Goal: Task Accomplishment & Management: Manage account settings

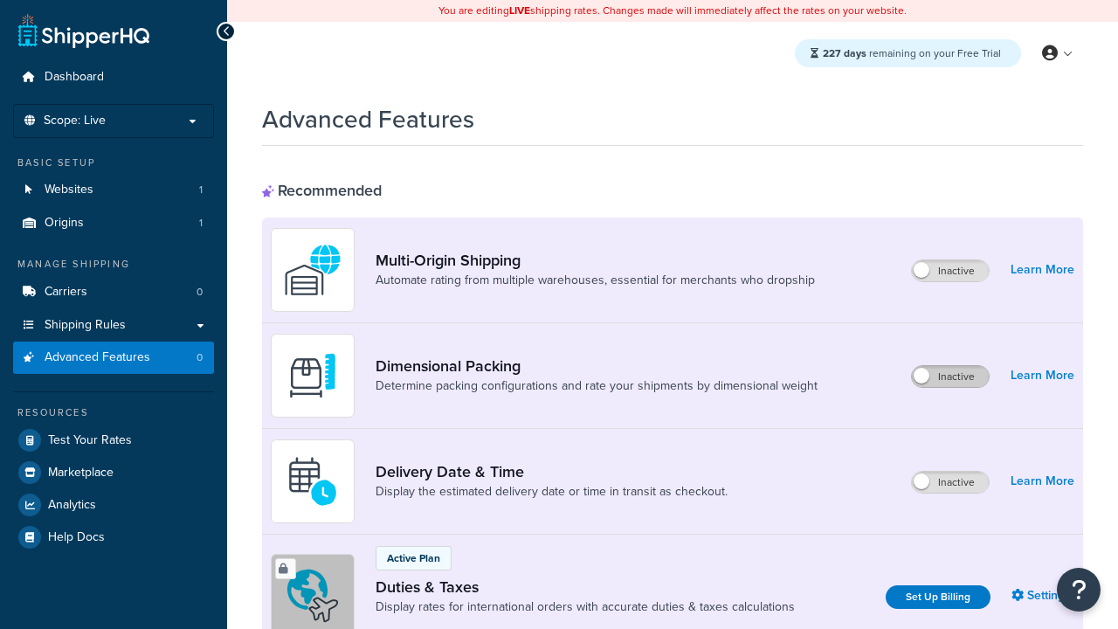
click at [952, 377] on label "Inactive" at bounding box center [950, 376] width 77 height 21
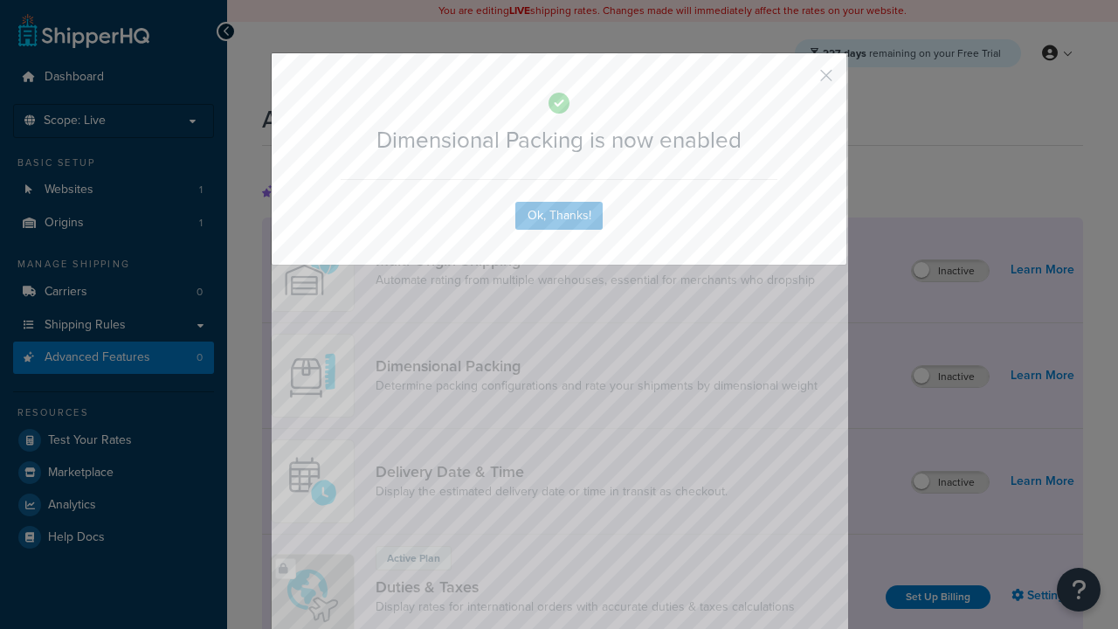
click at [800, 81] on button "button" at bounding box center [801, 82] width 4 height 4
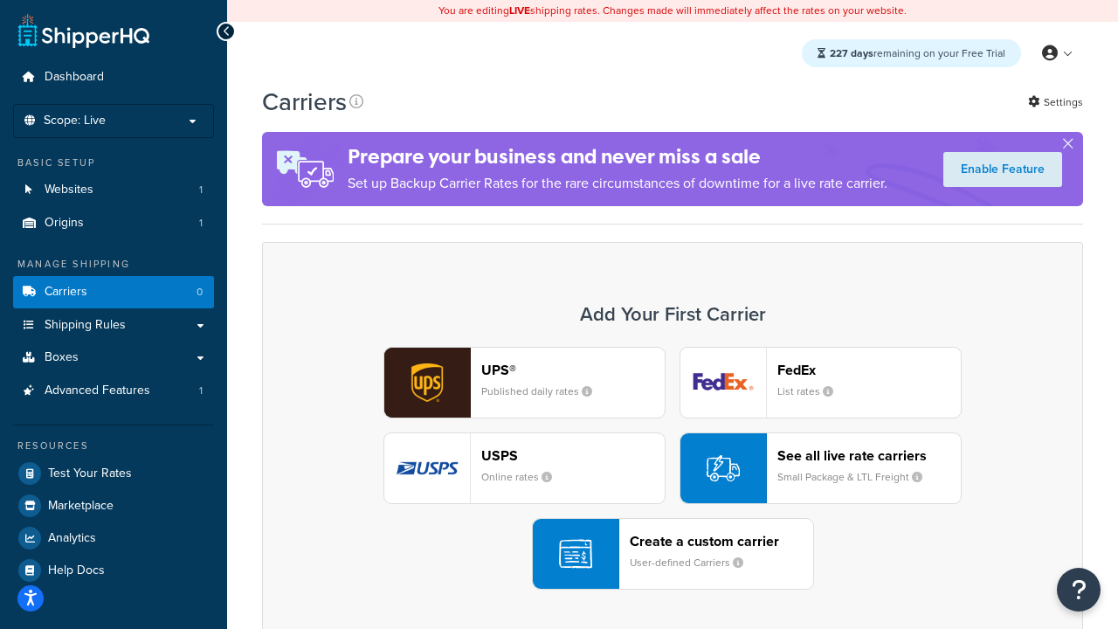
click at [673, 468] on div "UPS® Published daily rates FedEx List rates USPS Online rates See all live rate…" at bounding box center [672, 468] width 785 height 243
click at [869, 370] on header "FedEx" at bounding box center [869, 370] width 183 height 17
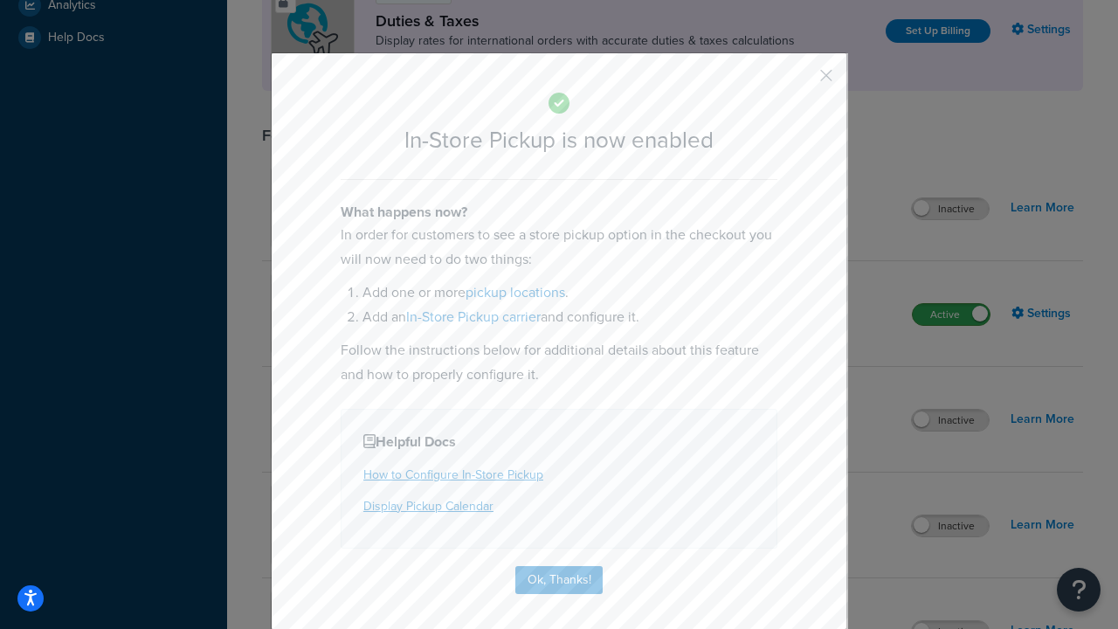
scroll to position [599, 0]
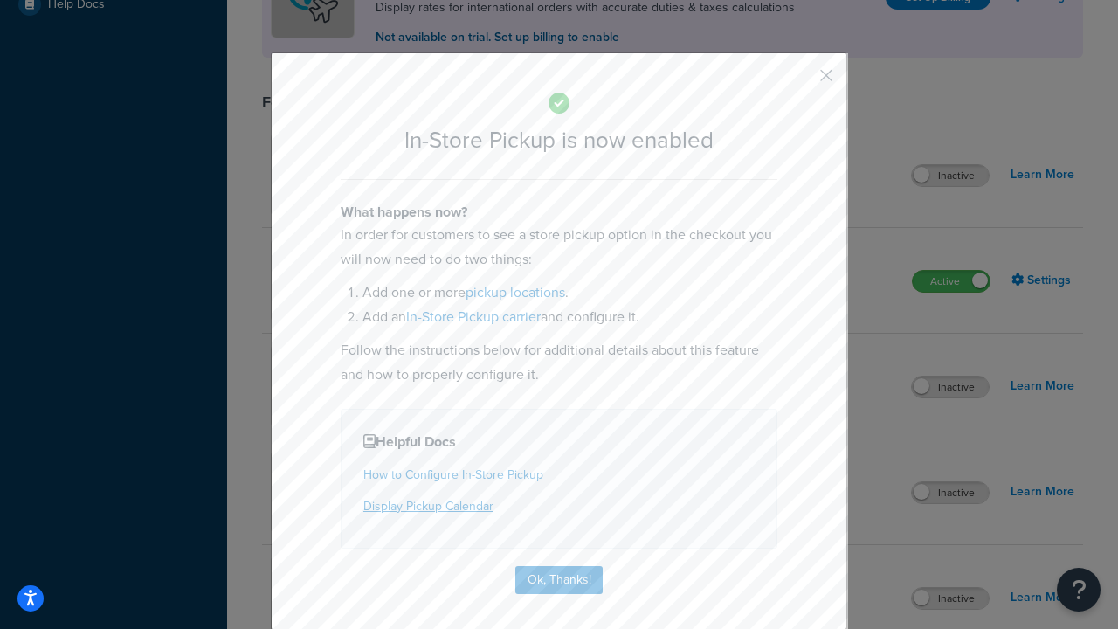
click at [800, 81] on button "button" at bounding box center [801, 82] width 4 height 4
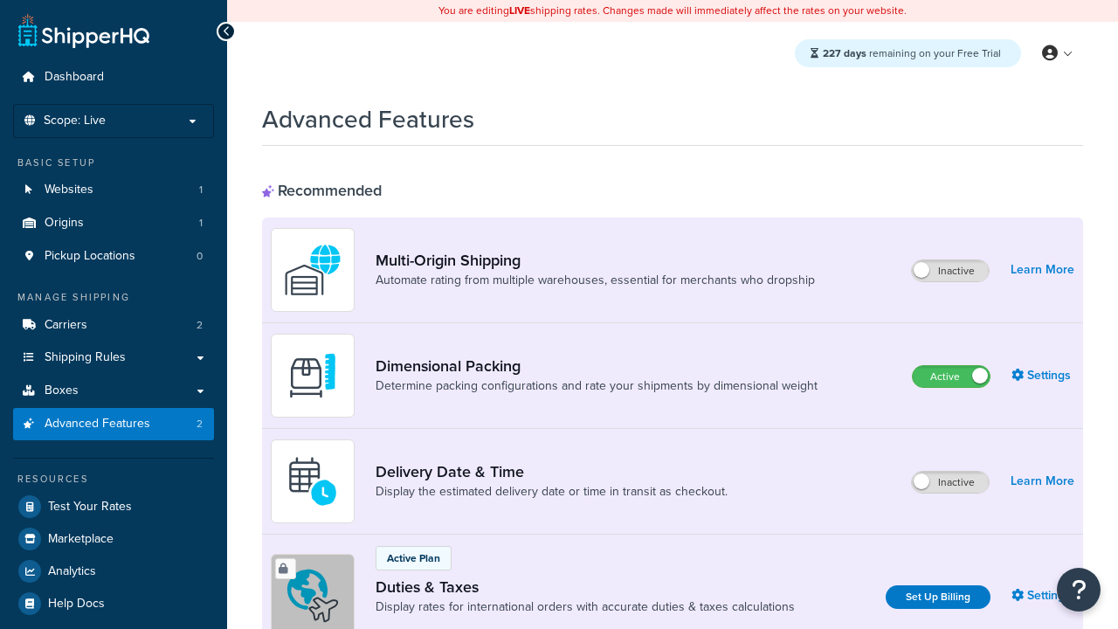
click at [952, 377] on label "Active" at bounding box center [951, 376] width 77 height 21
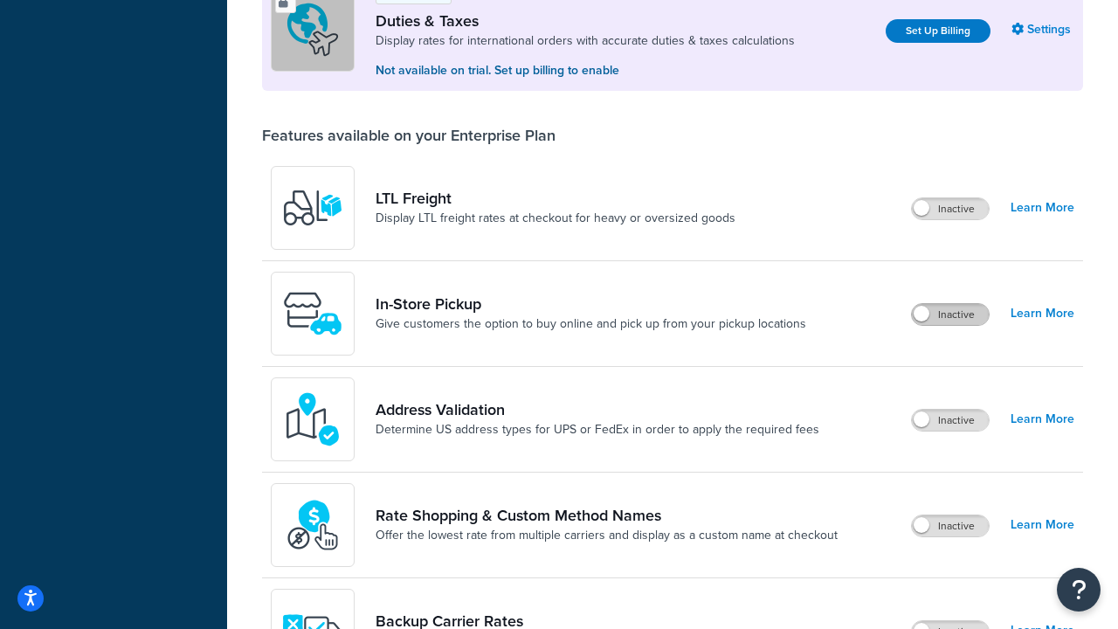
scroll to position [533, 0]
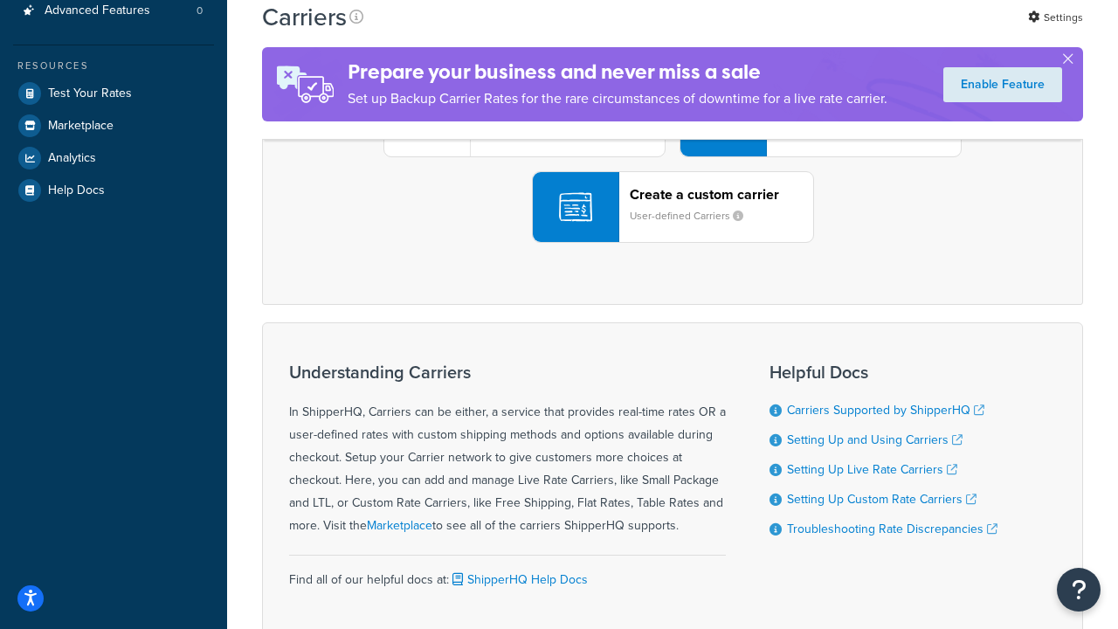
click at [673, 243] on div "UPS® Published daily rates FedEx List rates USPS Online rates See all live rate…" at bounding box center [672, 121] width 785 height 243
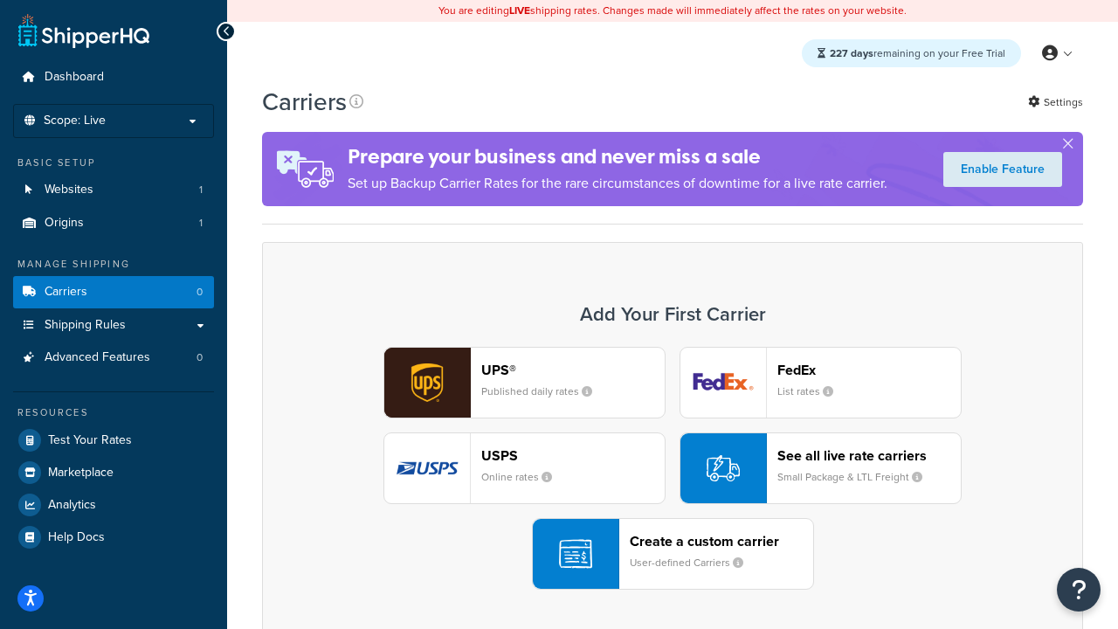
click at [673, 554] on div "Create a custom carrier User-defined Carriers" at bounding box center [721, 554] width 183 height 42
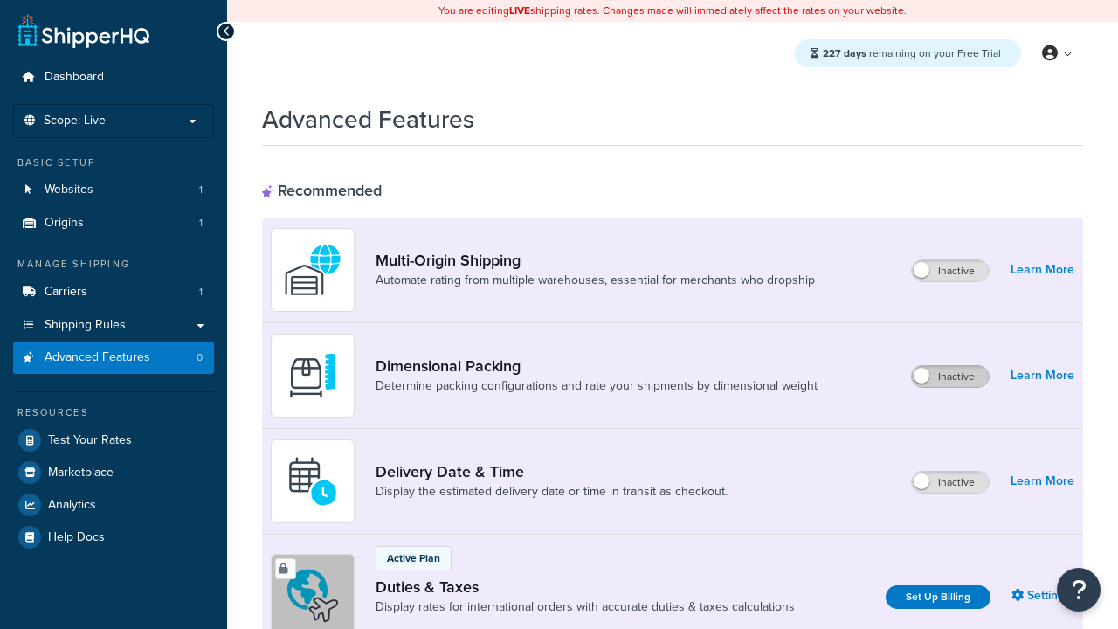
click at [952, 377] on label "Inactive" at bounding box center [950, 376] width 77 height 21
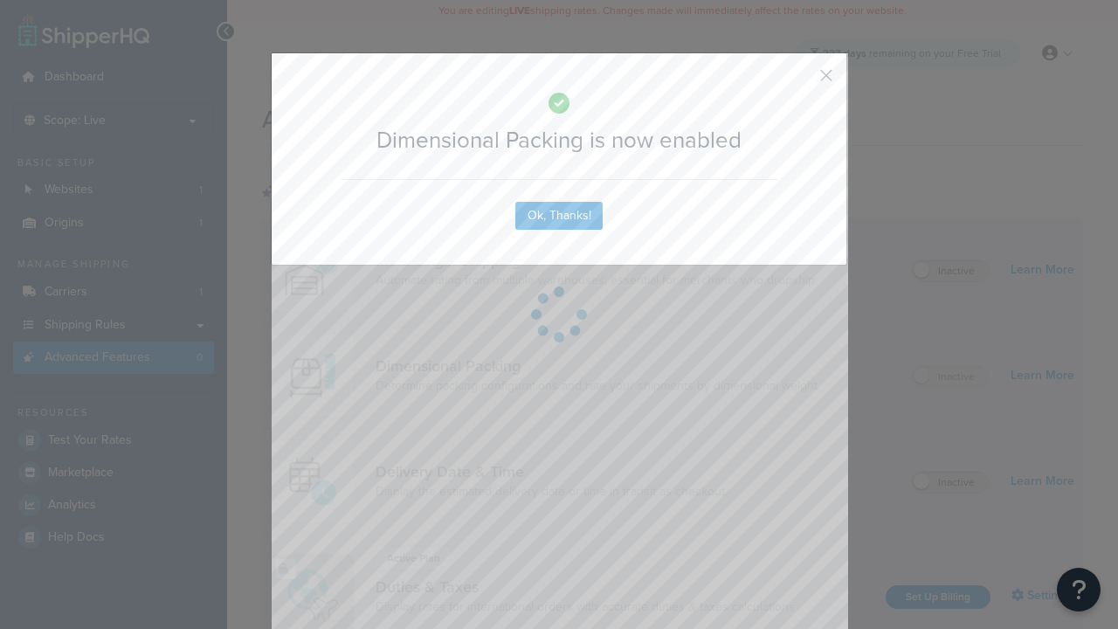
click at [800, 81] on button "button" at bounding box center [801, 82] width 4 height 4
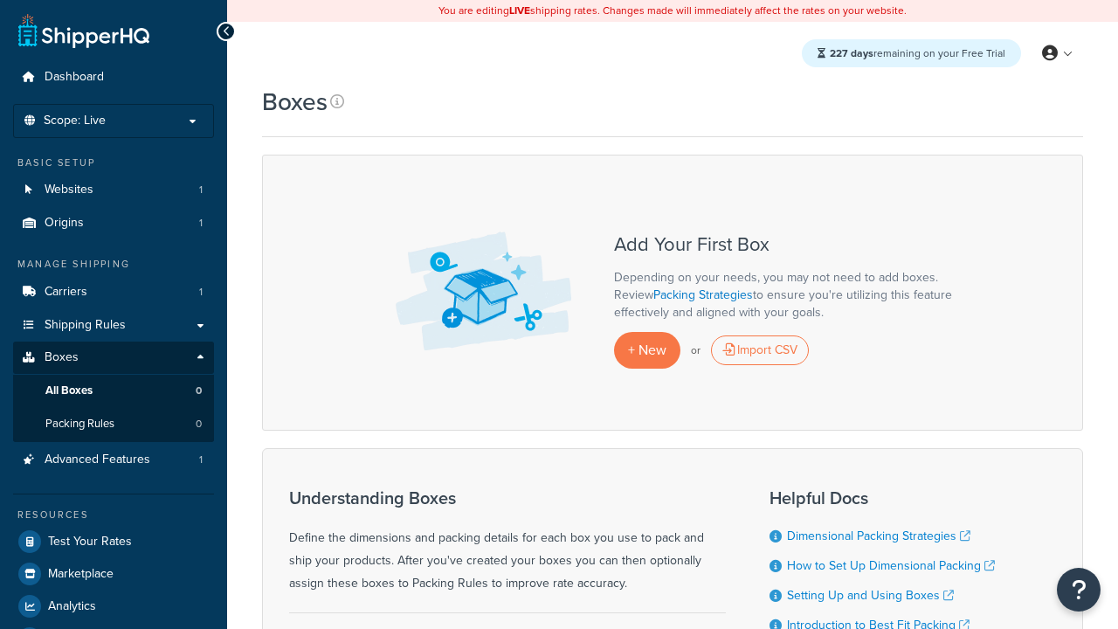
click at [760, 350] on div "Import CSV" at bounding box center [760, 351] width 98 height 30
